Goal: Information Seeking & Learning: Learn about a topic

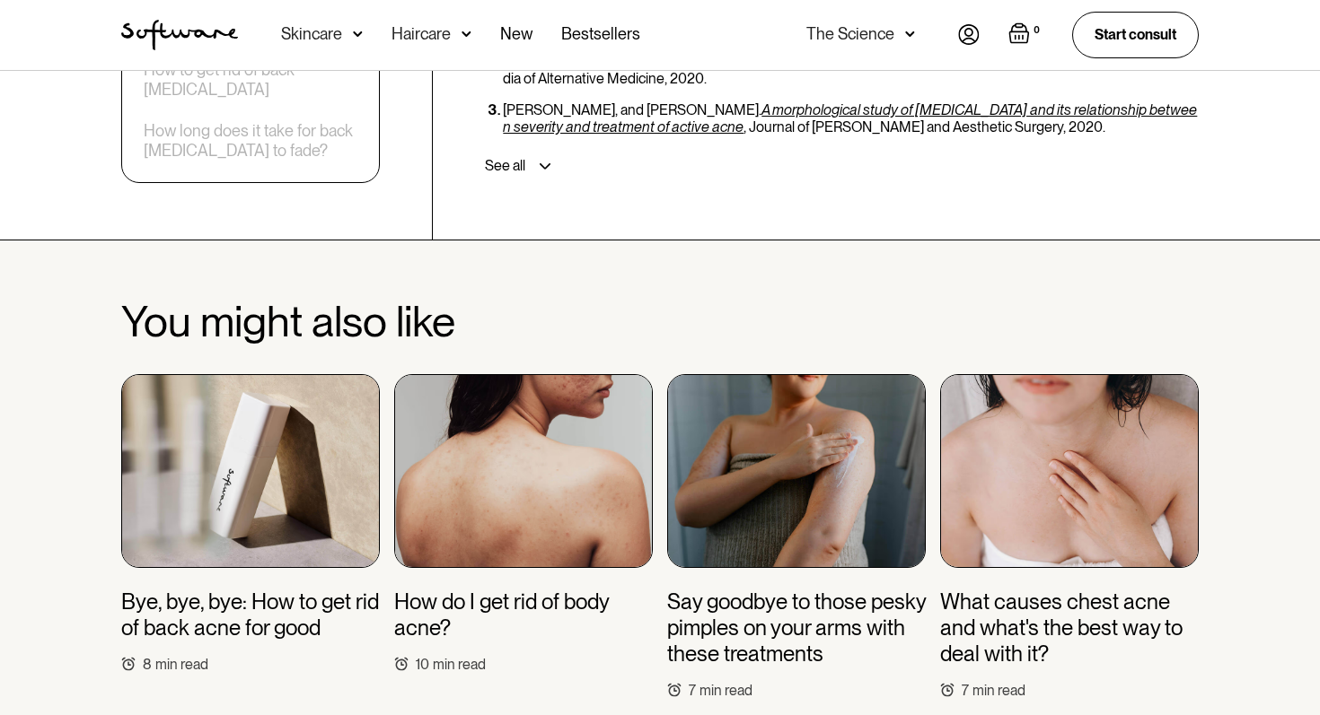
scroll to position [4602, 0]
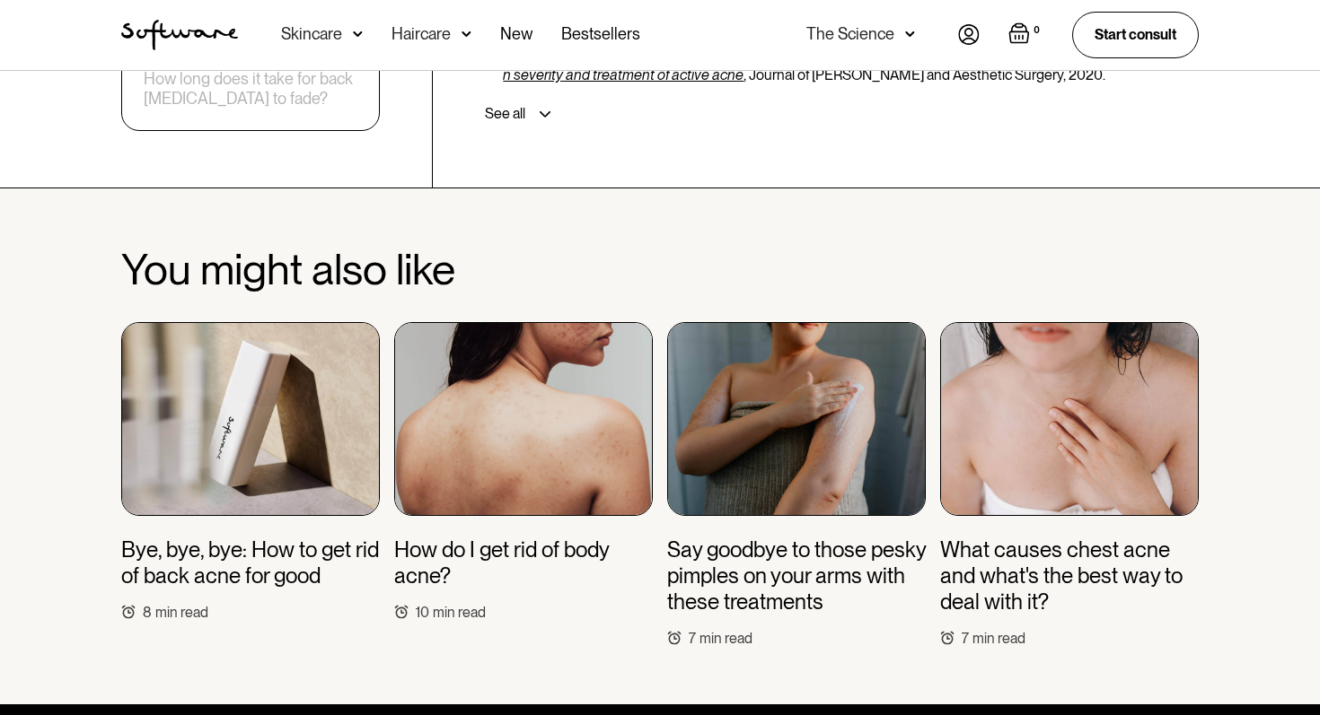
click at [567, 387] on img at bounding box center [523, 419] width 259 height 194
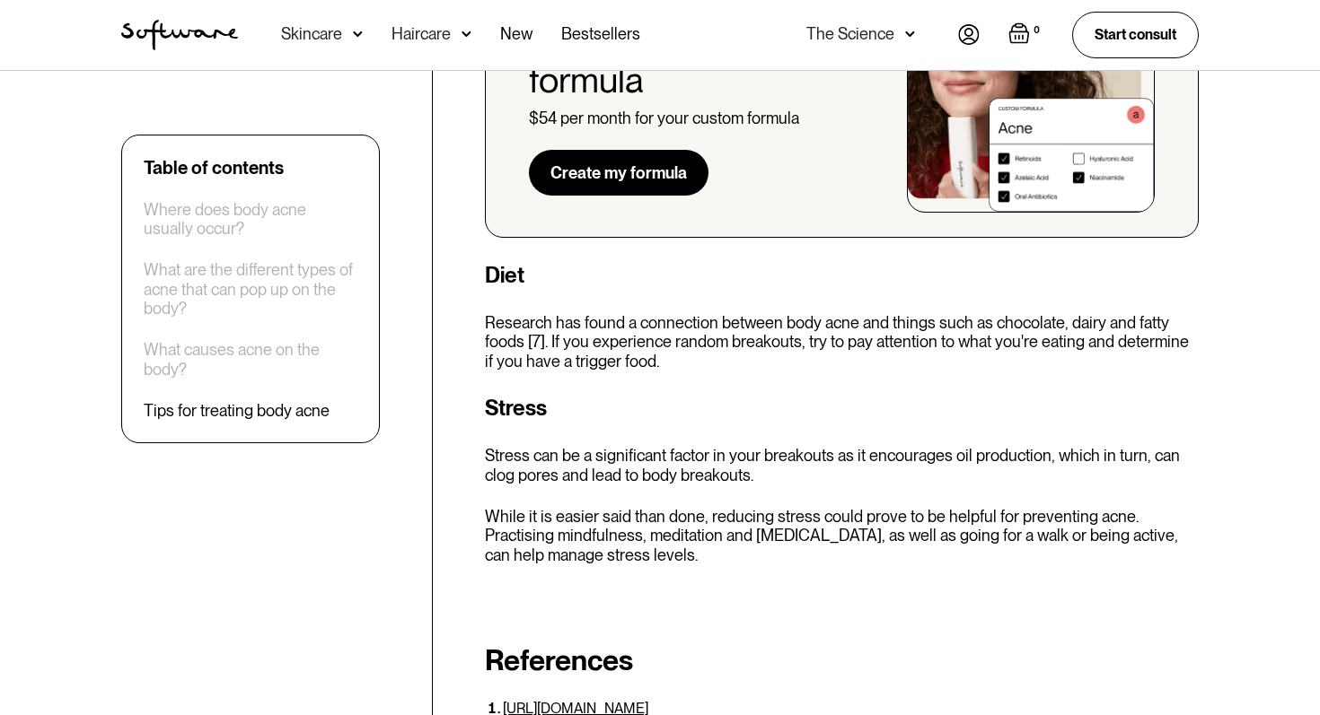
scroll to position [6080, 0]
